Goal: Book appointment/travel/reservation

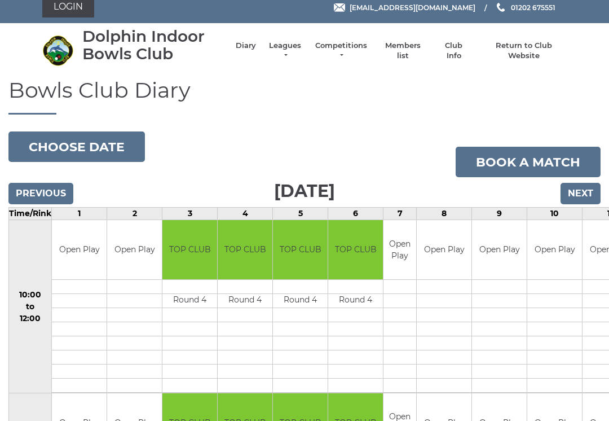
scroll to position [8, 0]
click at [64, 144] on button "Choose date" at bounding box center [76, 146] width 137 height 30
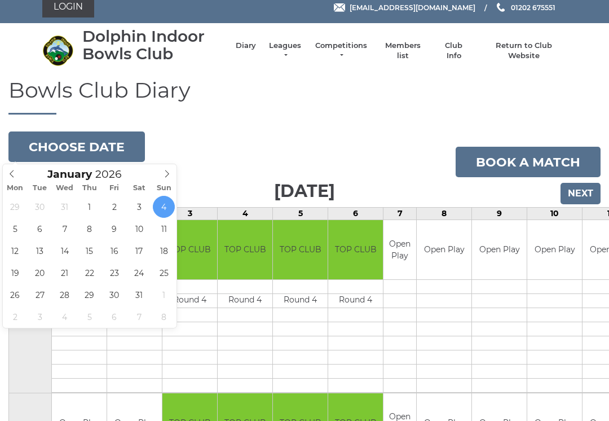
click at [11, 177] on icon at bounding box center [12, 174] width 8 height 8
type input "2025"
click at [14, 174] on icon at bounding box center [12, 174] width 8 height 8
type input "2025-11-04"
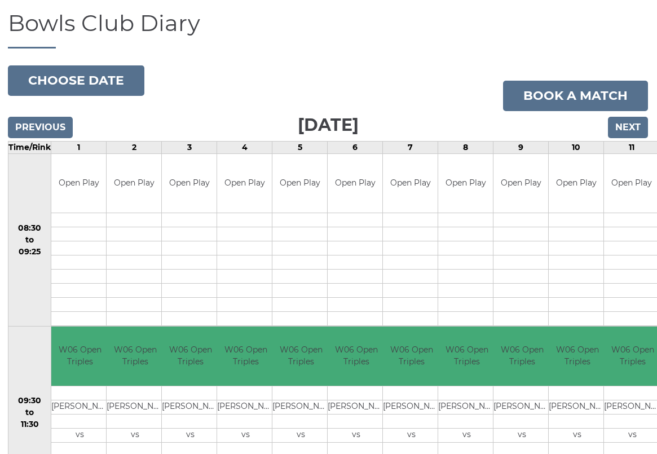
scroll to position [77, 0]
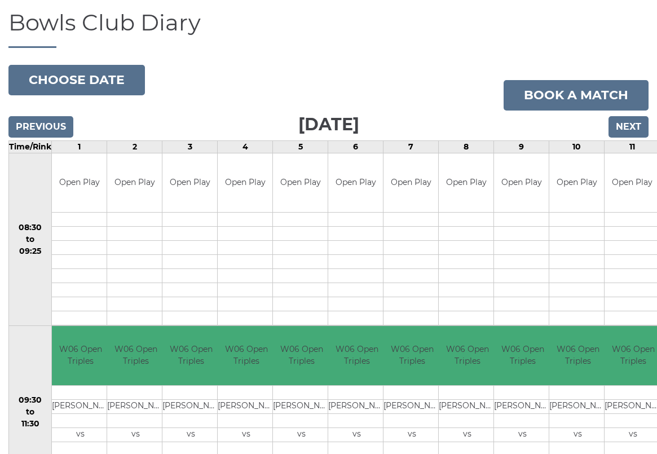
click at [60, 80] on button "Choose date" at bounding box center [76, 80] width 137 height 30
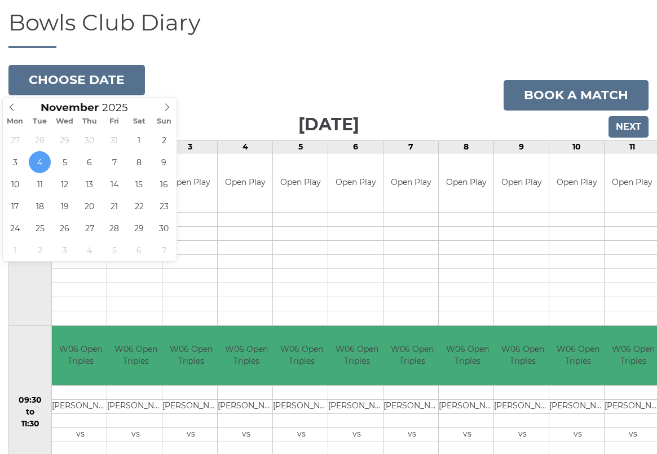
type input "[DATE]"
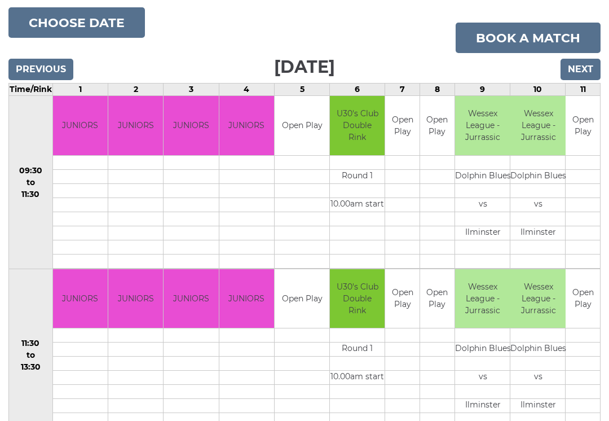
scroll to position [133, 0]
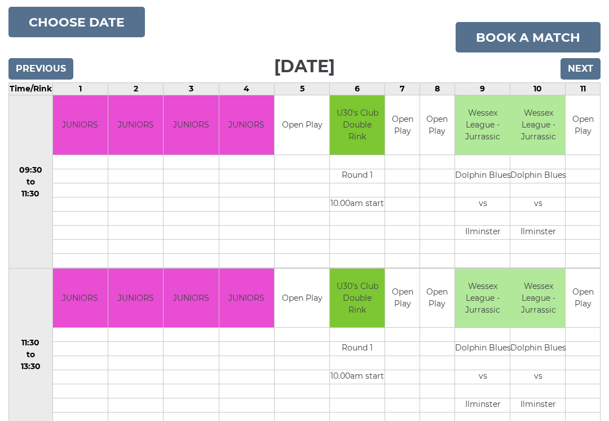
click at [583, 71] on input "Next" at bounding box center [581, 68] width 40 height 21
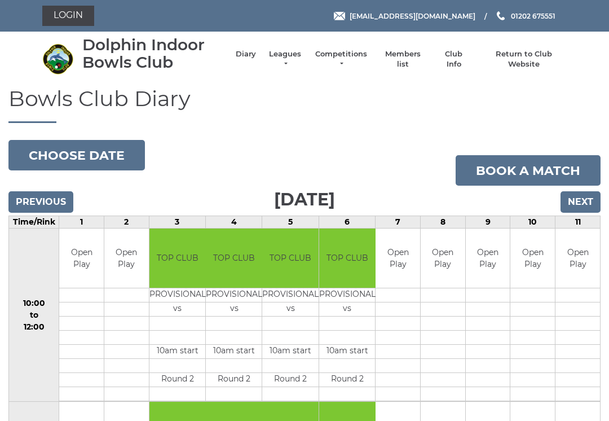
click at [88, 151] on button "Choose date" at bounding box center [76, 155] width 137 height 30
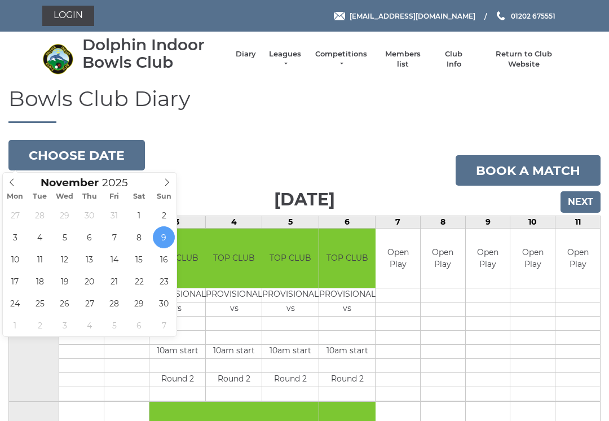
type input "2025-11-18"
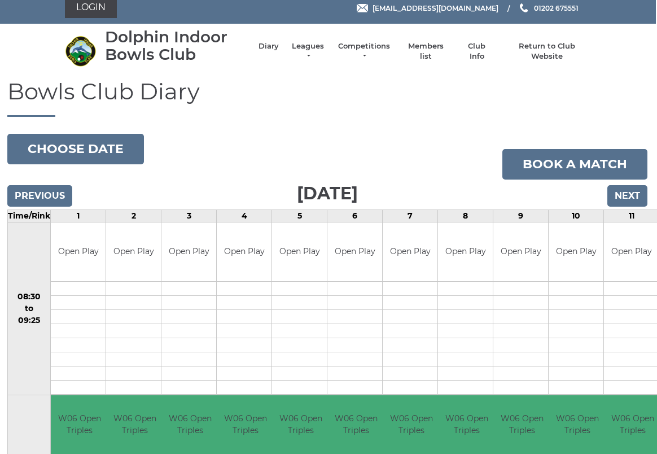
scroll to position [0, 1]
